Goal: Task Accomplishment & Management: Manage account settings

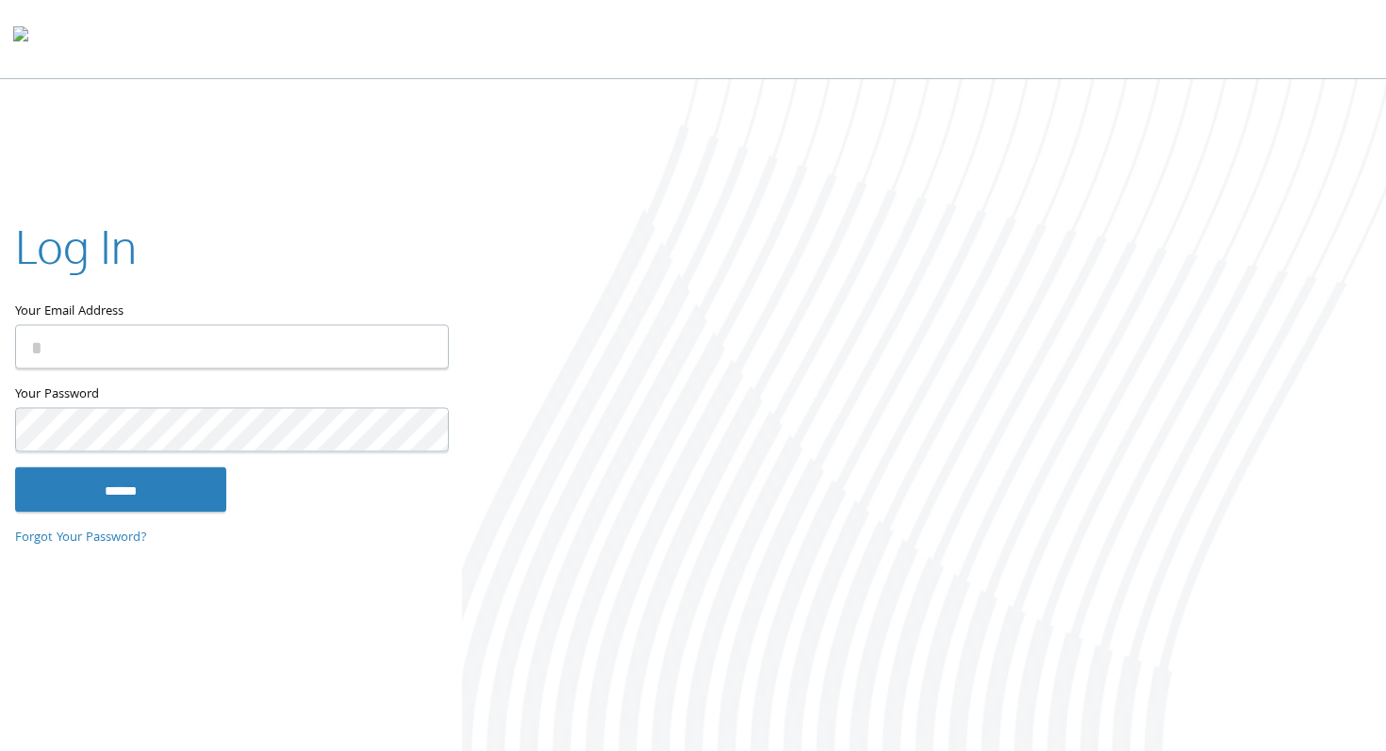
click at [91, 346] on input "Your Email Address" at bounding box center [232, 346] width 434 height 44
type input "**********"
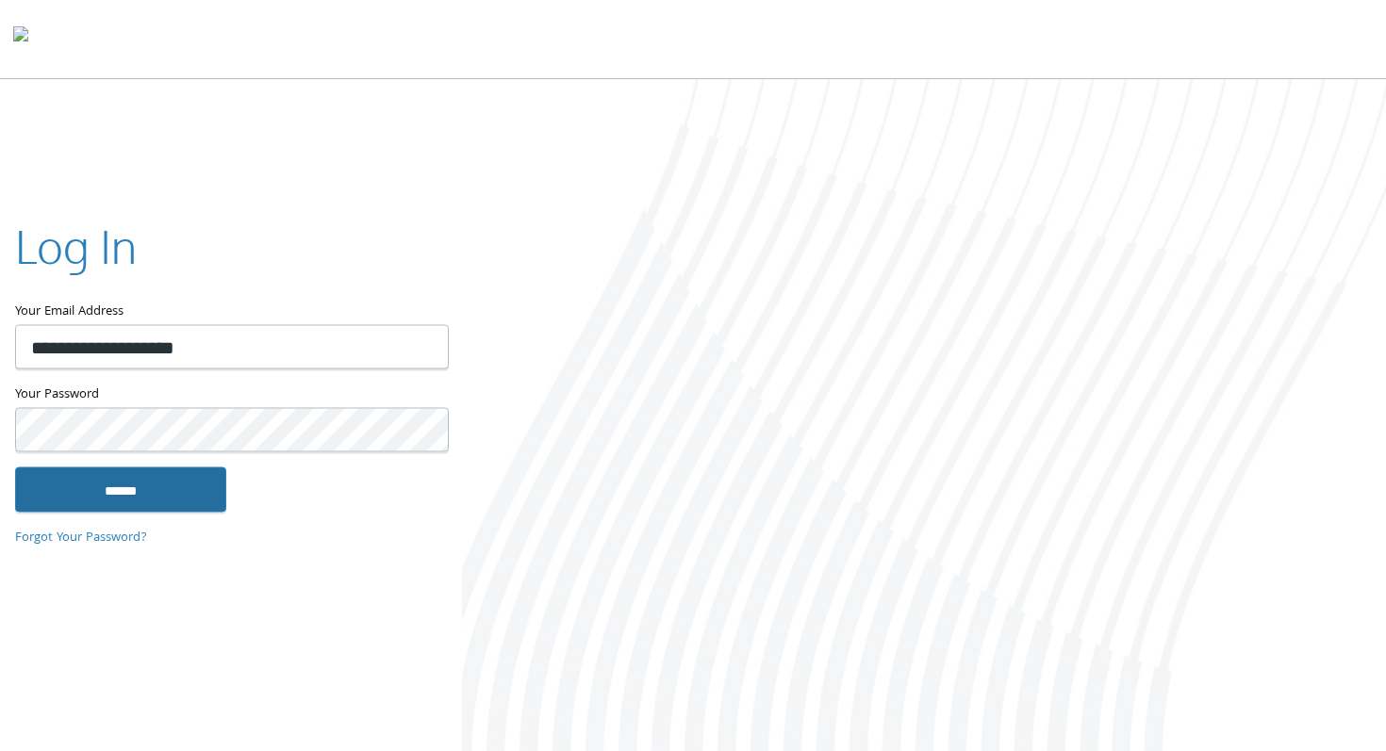
click at [153, 505] on input "******" at bounding box center [120, 489] width 211 height 45
